Goal: Find specific page/section: Find specific page/section

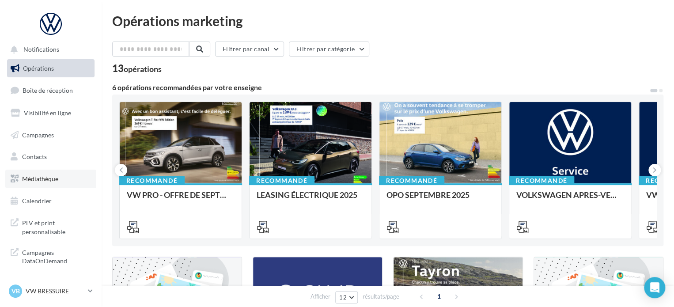
click at [50, 171] on link "Médiathèque" at bounding box center [50, 179] width 91 height 19
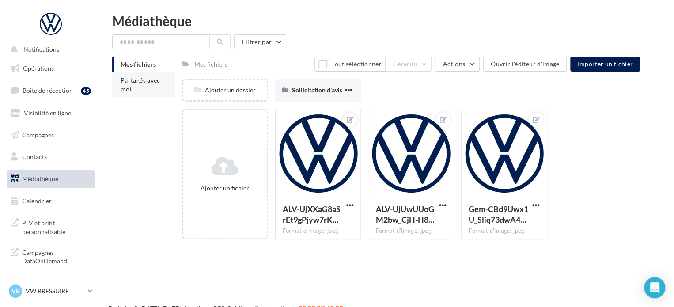
click at [156, 82] on span "Partagés avec moi" at bounding box center [141, 84] width 40 height 16
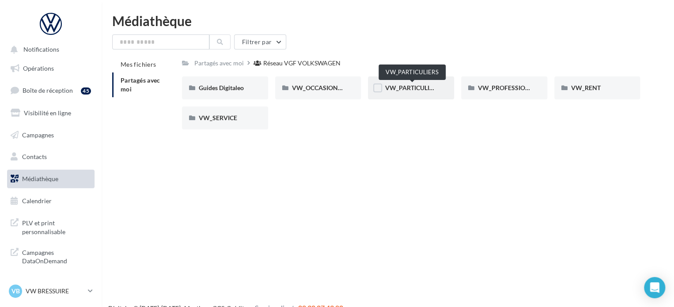
click at [425, 89] on span "VW_PARTICULIERS" at bounding box center [412, 88] width 55 height 8
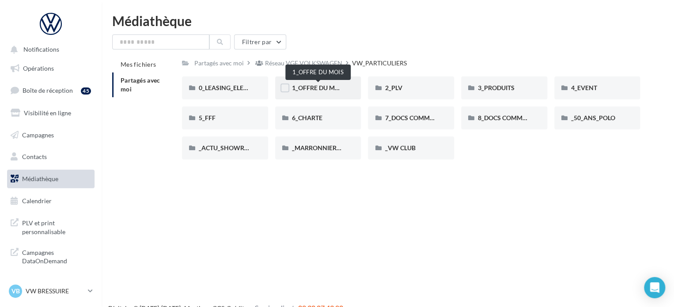
click at [330, 89] on span "1_OFFRE DU MOIS" at bounding box center [318, 88] width 53 height 8
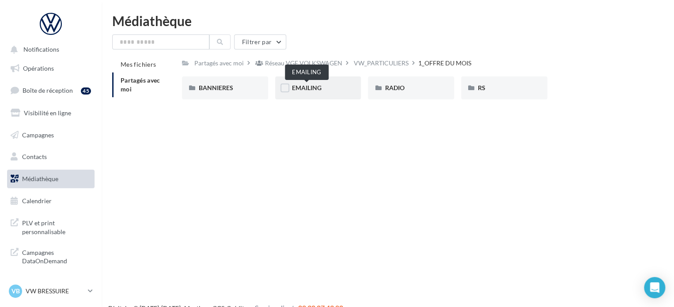
click at [315, 89] on span "EMAILING" at bounding box center [307, 88] width 30 height 8
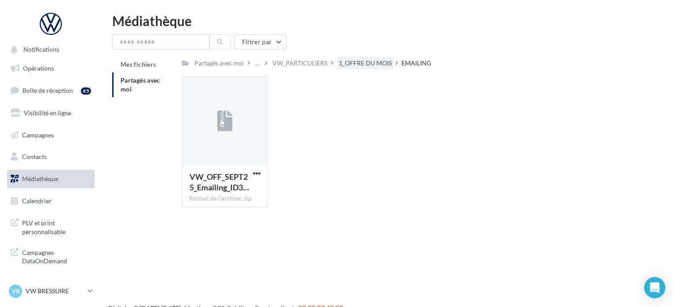
click at [364, 62] on div "1_OFFRE DU MOIS" at bounding box center [365, 63] width 53 height 9
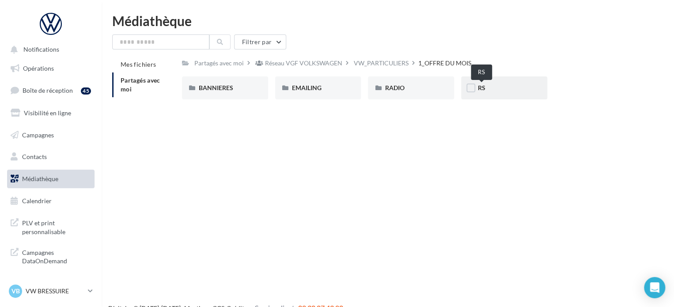
click at [483, 90] on span "RS" at bounding box center [482, 88] width 8 height 8
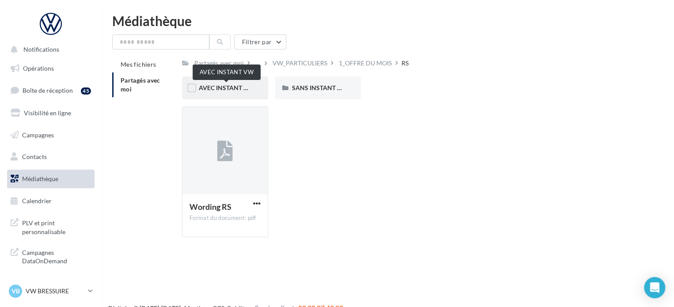
click at [234, 88] on span "AVEC INSTANT VW" at bounding box center [227, 88] width 56 height 8
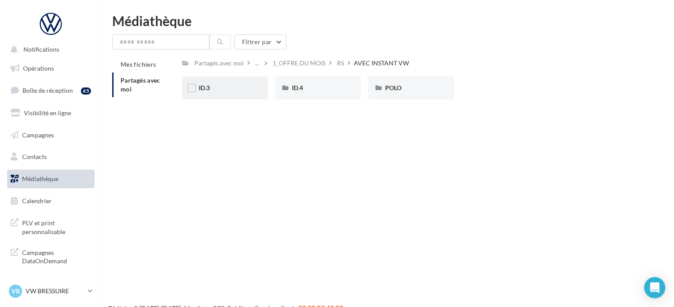
click at [251, 89] on div "ID.3" at bounding box center [225, 88] width 53 height 9
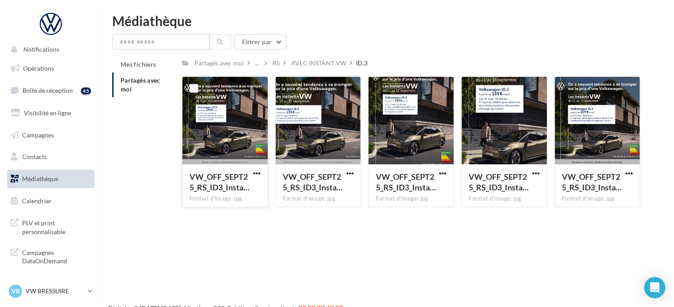
click at [250, 123] on div at bounding box center [225, 121] width 85 height 88
click at [258, 171] on span "button" at bounding box center [257, 174] width 8 height 8
click at [30, 286] on div "VB VW BRESSUIRE vw-loco-79302" at bounding box center [47, 291] width 76 height 13
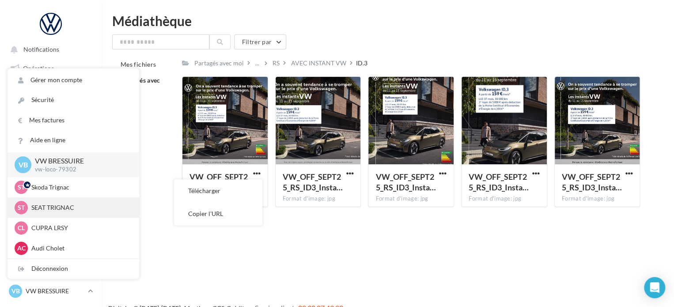
click at [63, 207] on p "SEAT TRIGNAC" at bounding box center [79, 207] width 97 height 9
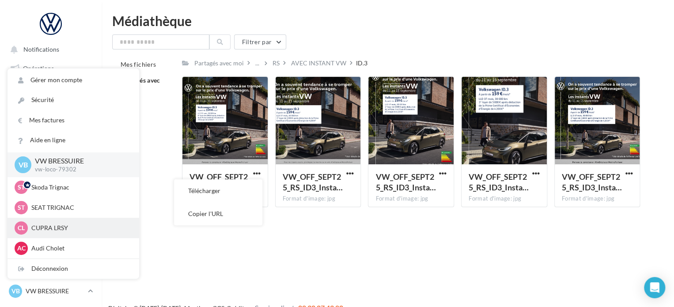
click at [61, 227] on p "CUPRA LRSY" at bounding box center [79, 228] width 97 height 9
